Goal: Task Accomplishment & Management: Manage account settings

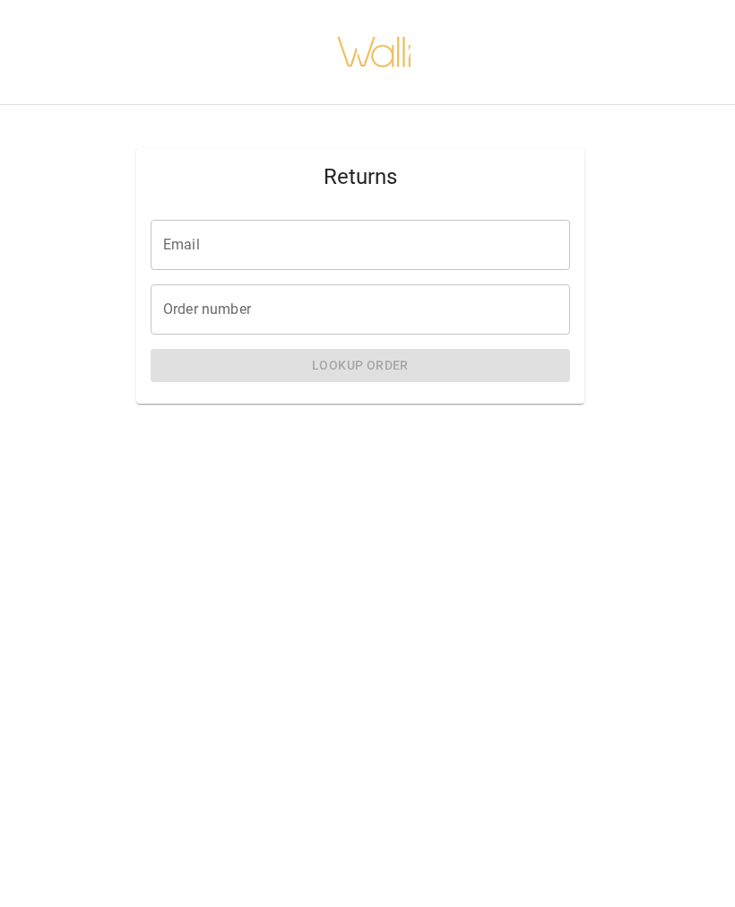
click at [473, 242] on input "Email" at bounding box center [361, 245] width 420 height 50
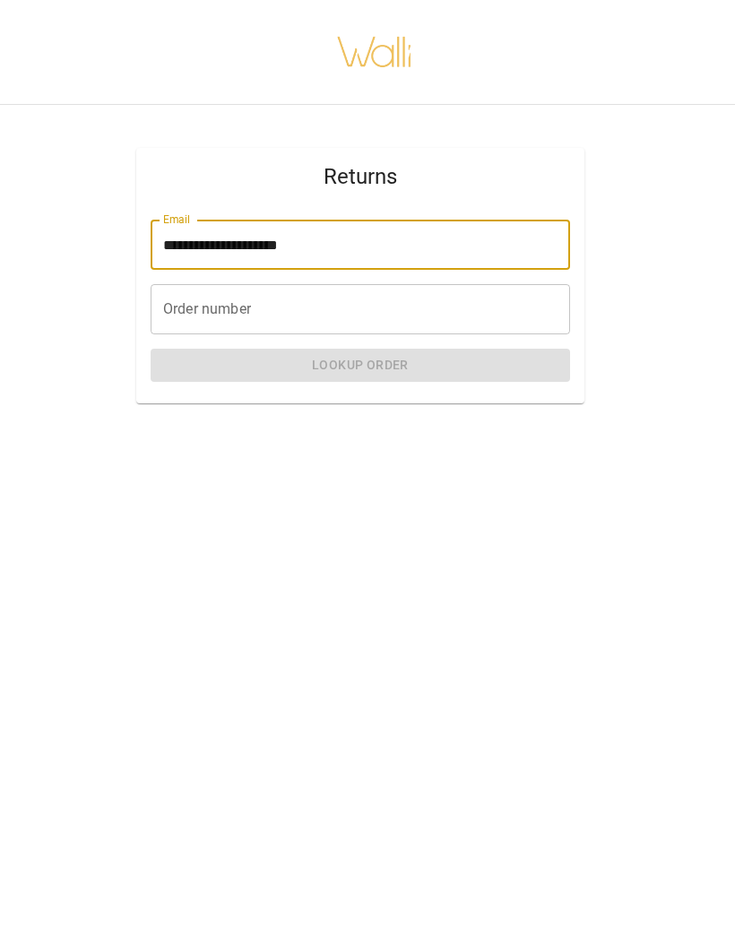
type input "**********"
click at [167, 317] on div "Order number Order number" at bounding box center [361, 309] width 420 height 50
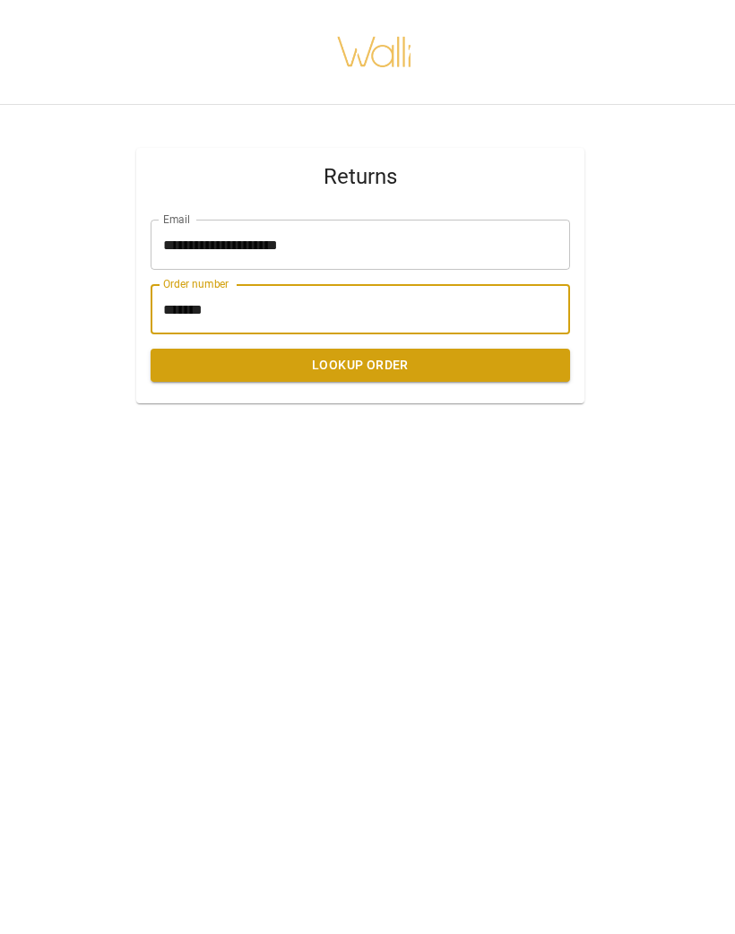
type input "*******"
click at [504, 374] on button "Lookup Order" at bounding box center [361, 365] width 420 height 33
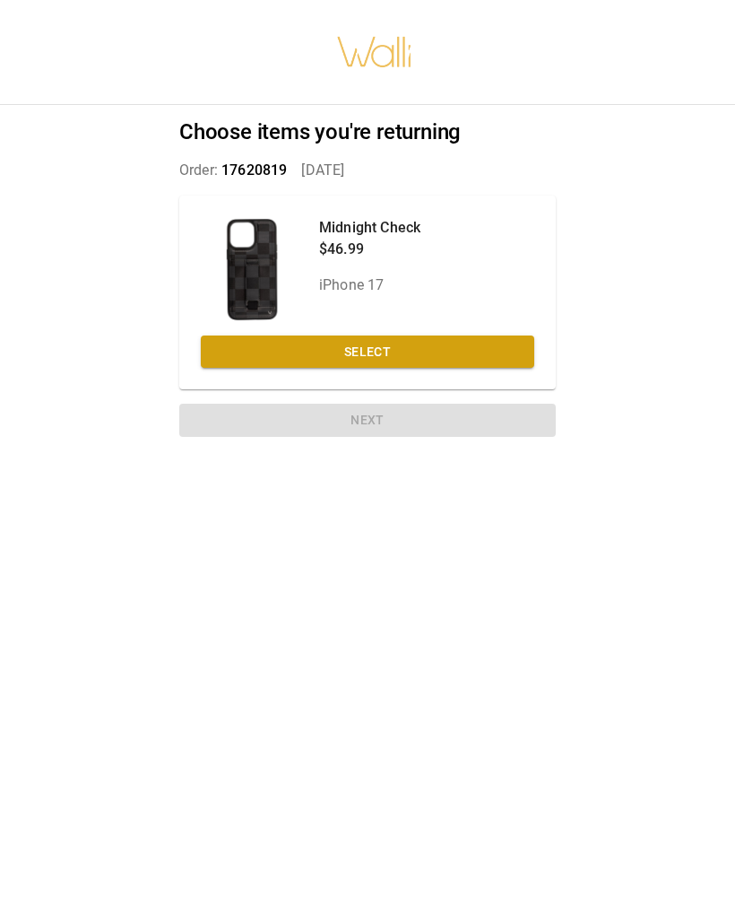
click at [481, 353] on button "Select" at bounding box center [368, 351] width 334 height 33
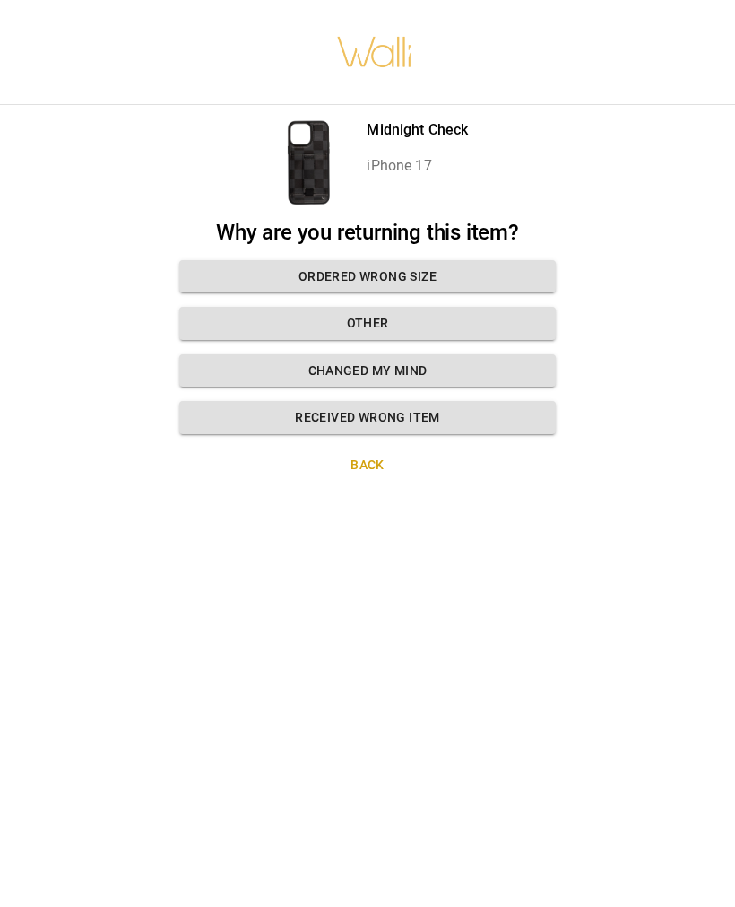
click at [517, 268] on button "Ordered wrong size" at bounding box center [367, 276] width 377 height 33
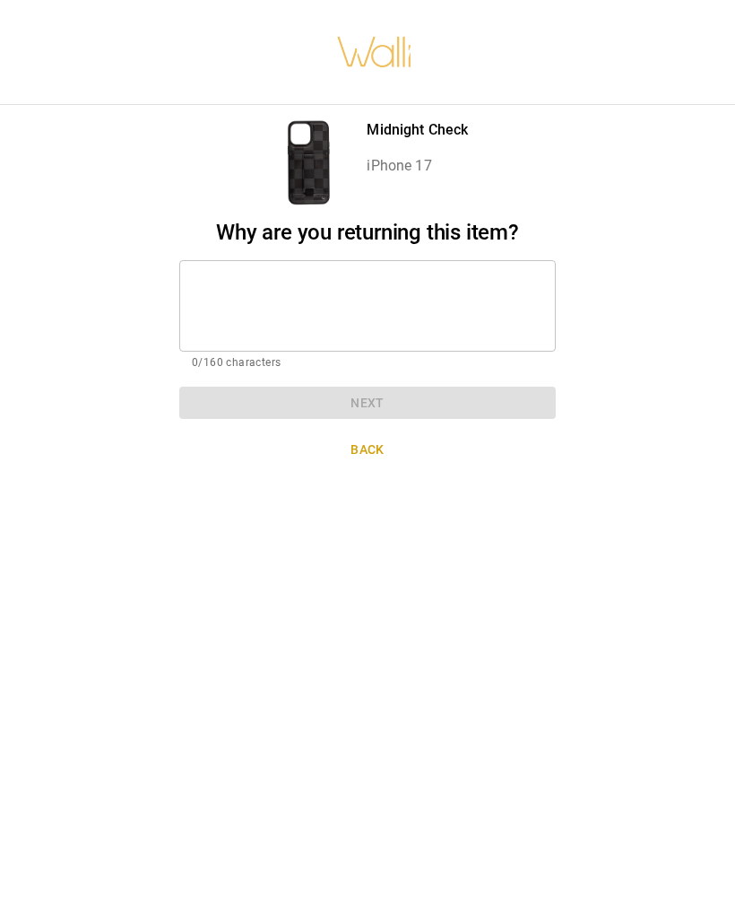
click at [474, 296] on textarea at bounding box center [368, 305] width 352 height 62
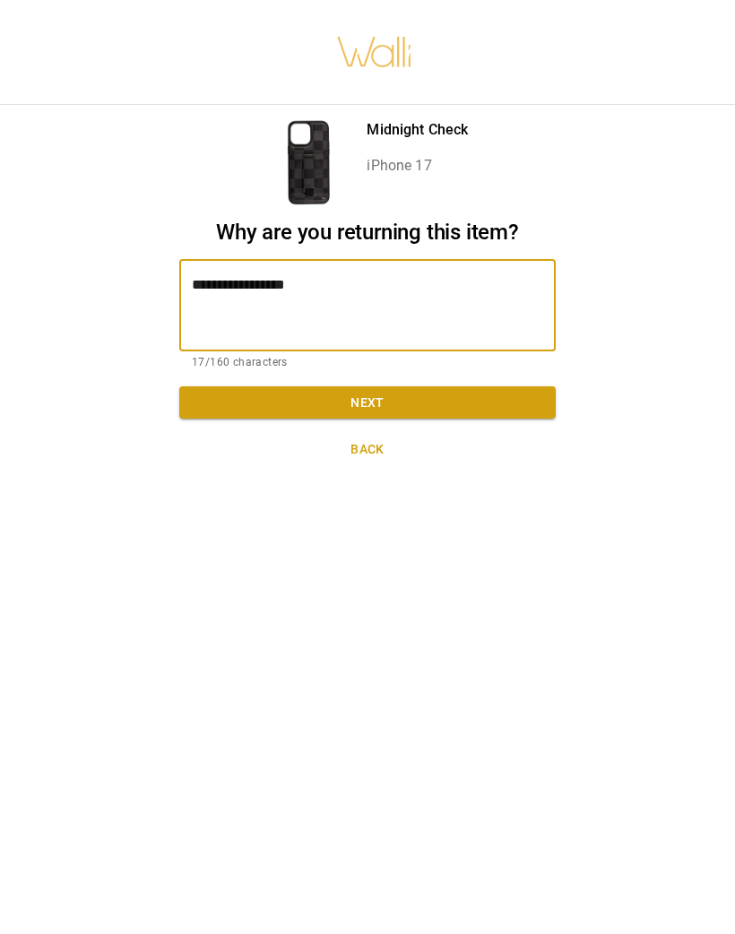
type textarea "**********"
click at [508, 395] on button "Next" at bounding box center [367, 402] width 377 height 33
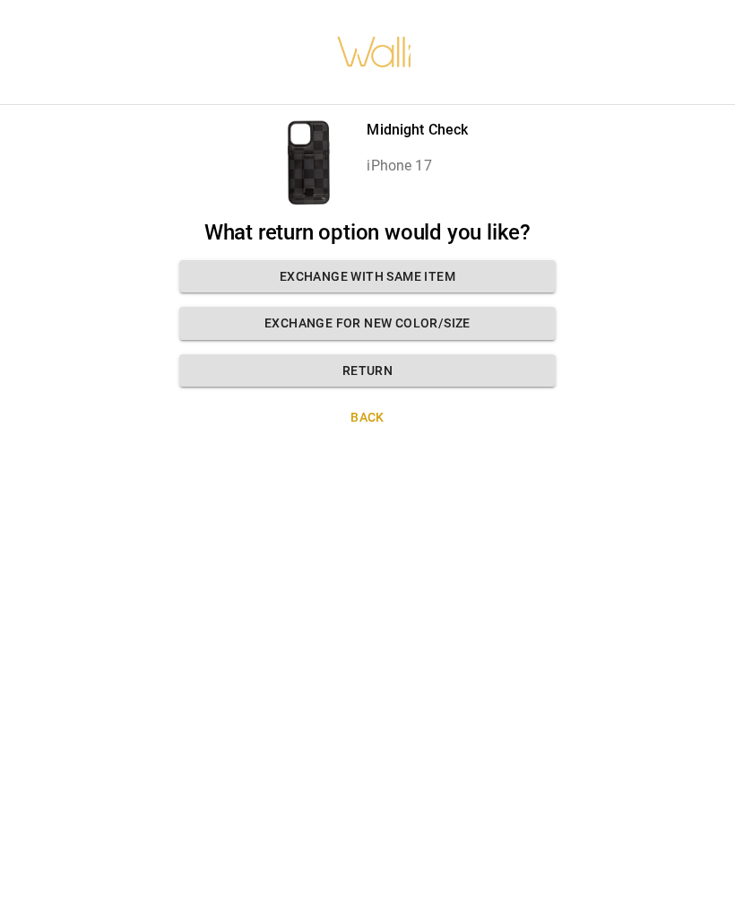
click at [490, 321] on button "Exchange for new color/size" at bounding box center [367, 323] width 377 height 33
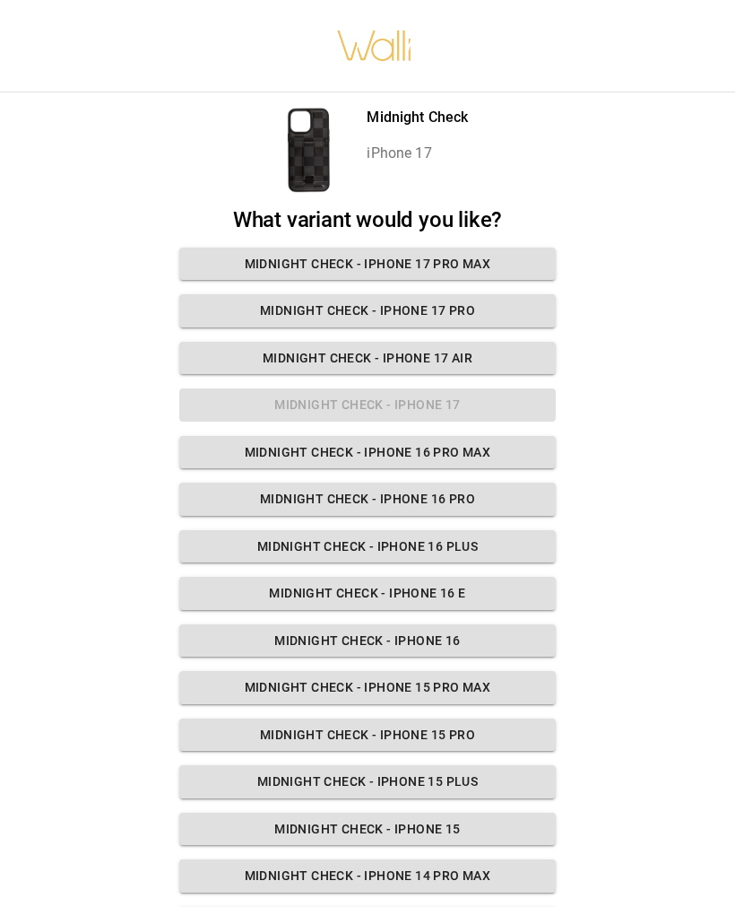
click at [514, 260] on button "Midnight Check - iPhone 17 Pro Max" at bounding box center [367, 263] width 377 height 33
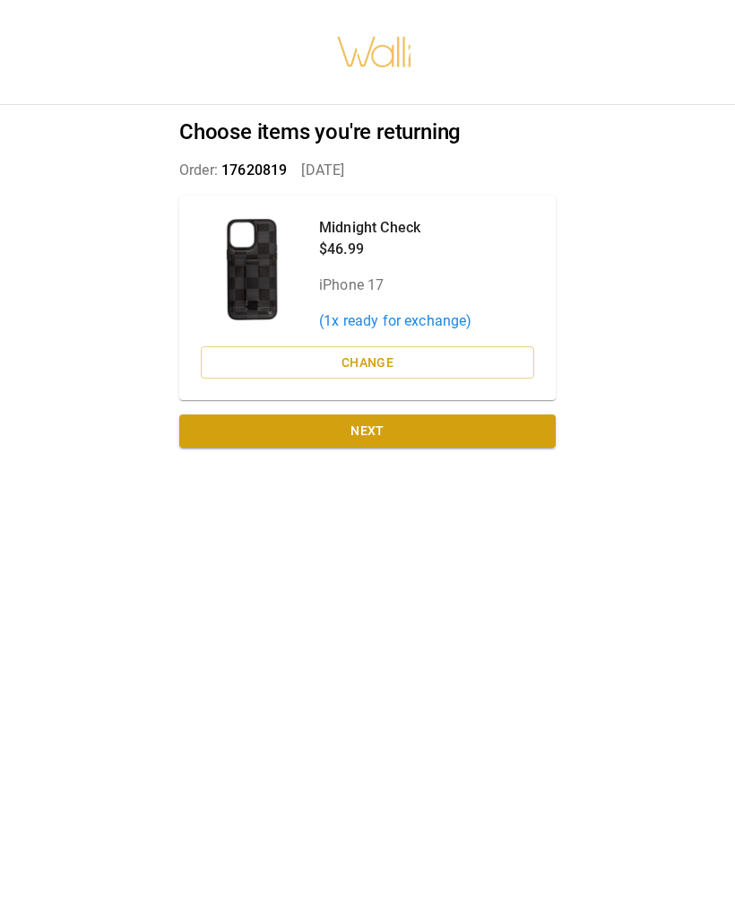
click at [440, 359] on button "Change" at bounding box center [368, 362] width 334 height 33
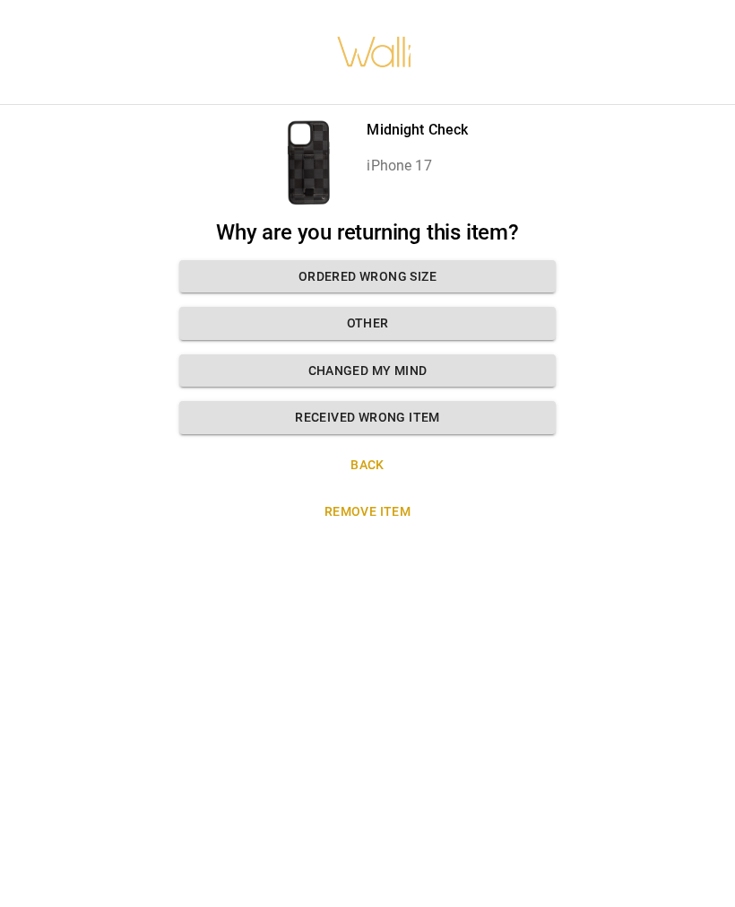
click at [525, 272] on button "Ordered wrong size" at bounding box center [367, 276] width 377 height 33
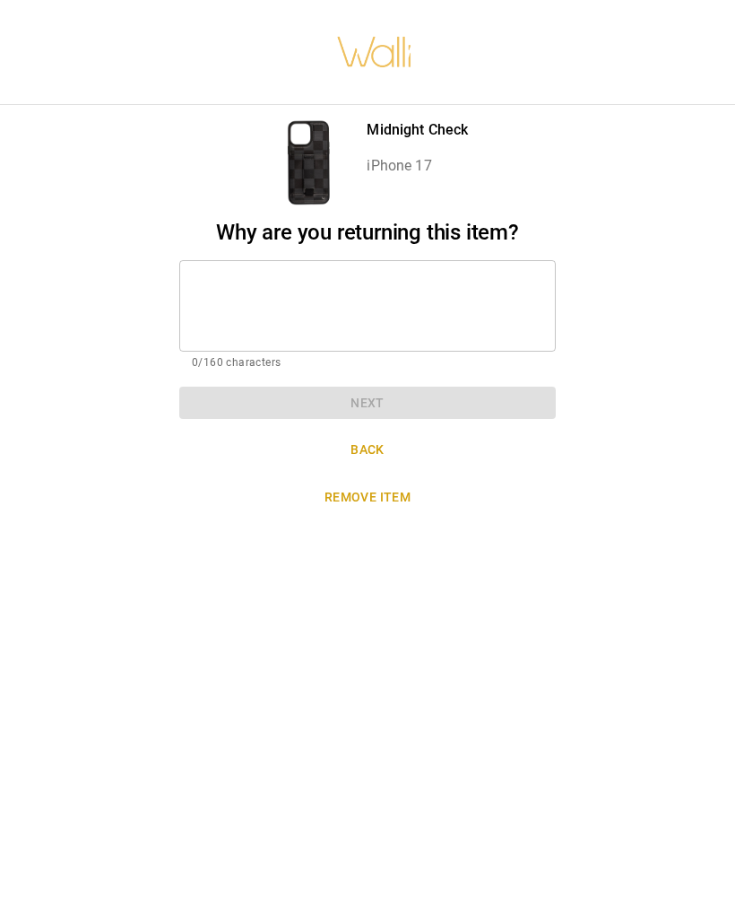
click at [491, 295] on textarea at bounding box center [368, 305] width 352 height 62
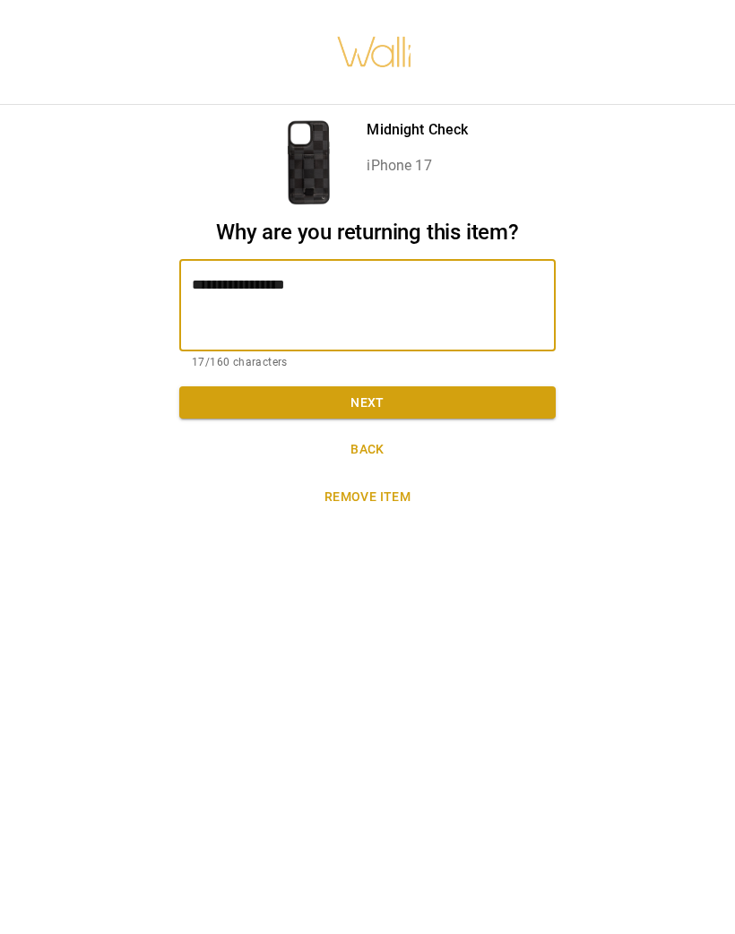
type textarea "**********"
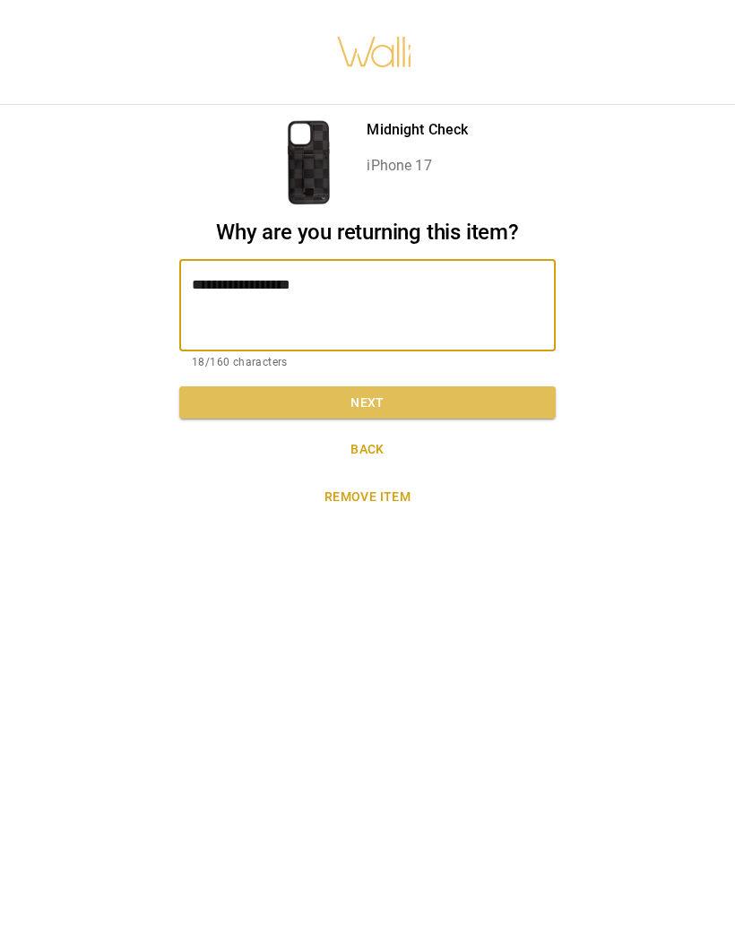
click at [492, 401] on button "Next" at bounding box center [367, 402] width 377 height 33
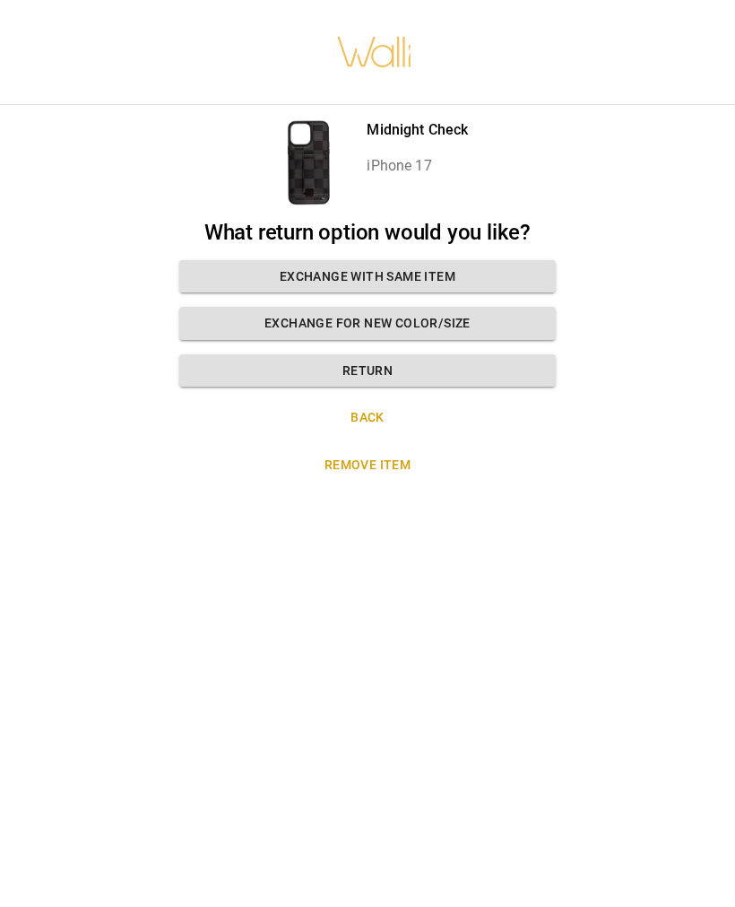
click at [524, 323] on button "Exchange for new color/size" at bounding box center [367, 323] width 377 height 33
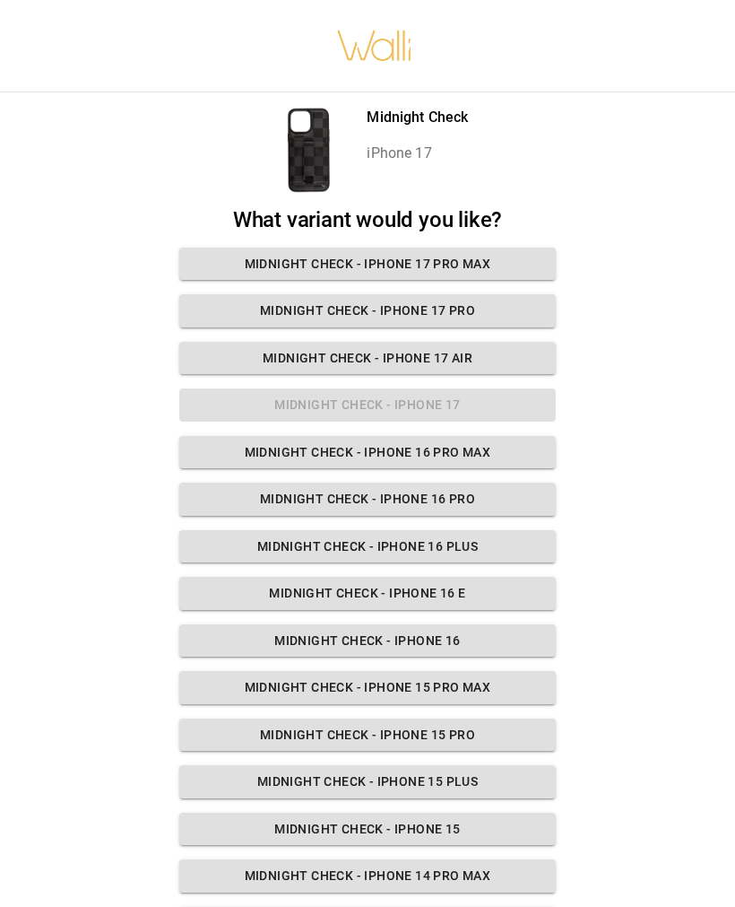
click at [528, 256] on button "Midnight Check - iPhone 17 Pro Max" at bounding box center [367, 263] width 377 height 33
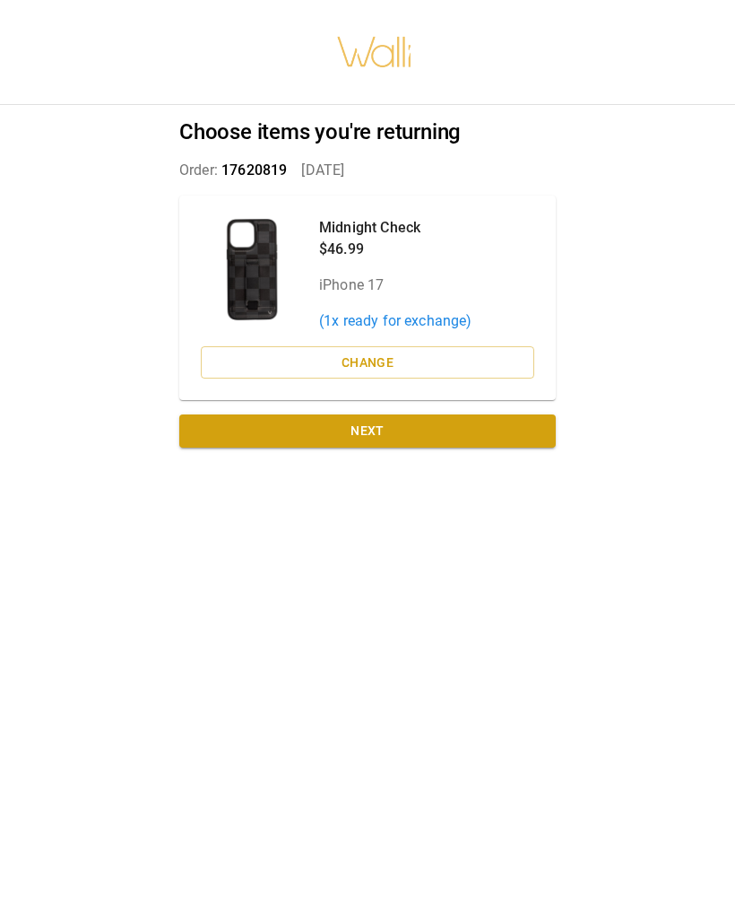
click at [502, 431] on button "Next" at bounding box center [367, 430] width 377 height 33
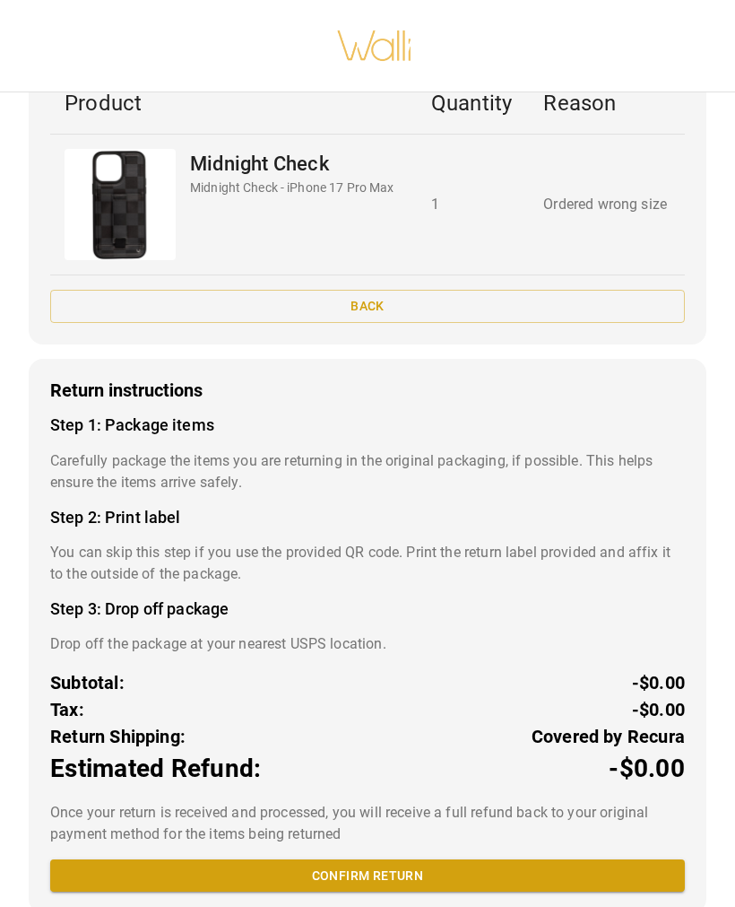
scroll to position [378, 0]
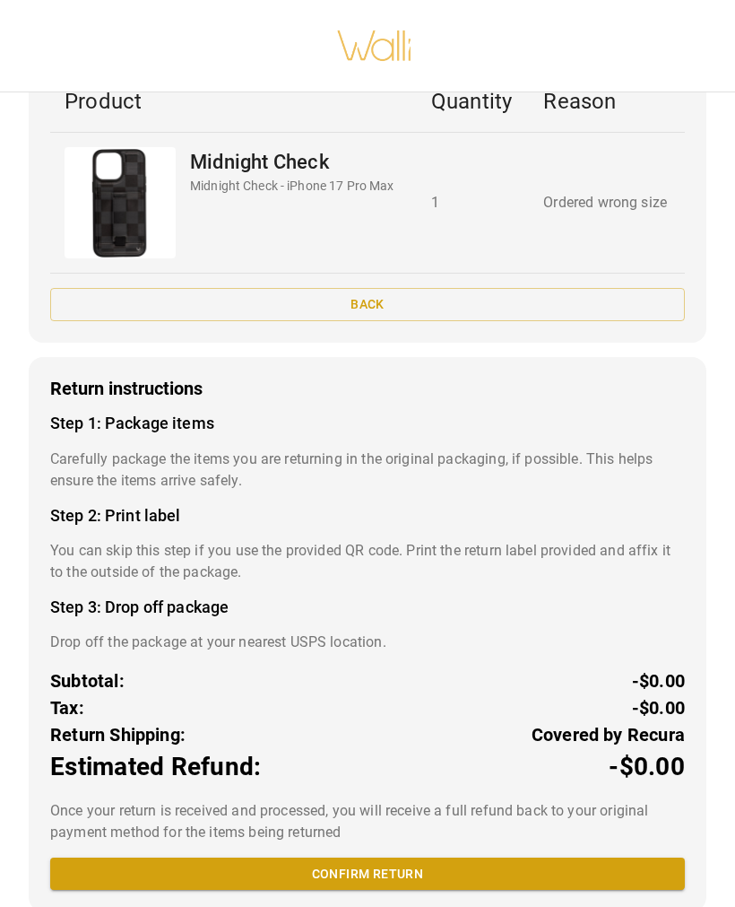
click at [612, 872] on button "Confirm return" at bounding box center [367, 873] width 635 height 33
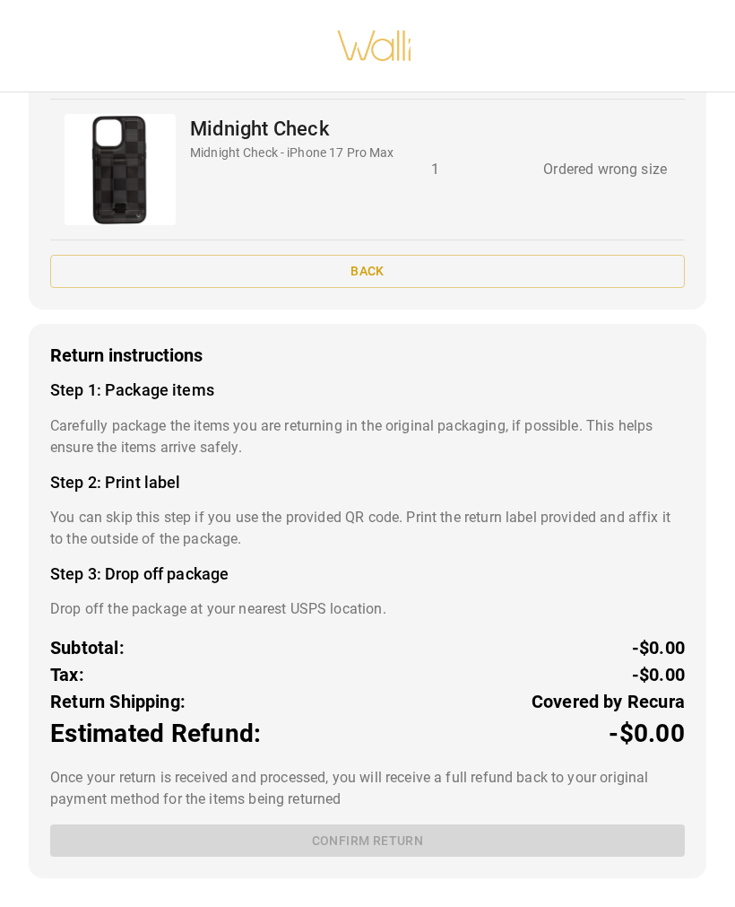
scroll to position [0, 0]
